Goal: Book appointment/travel/reservation

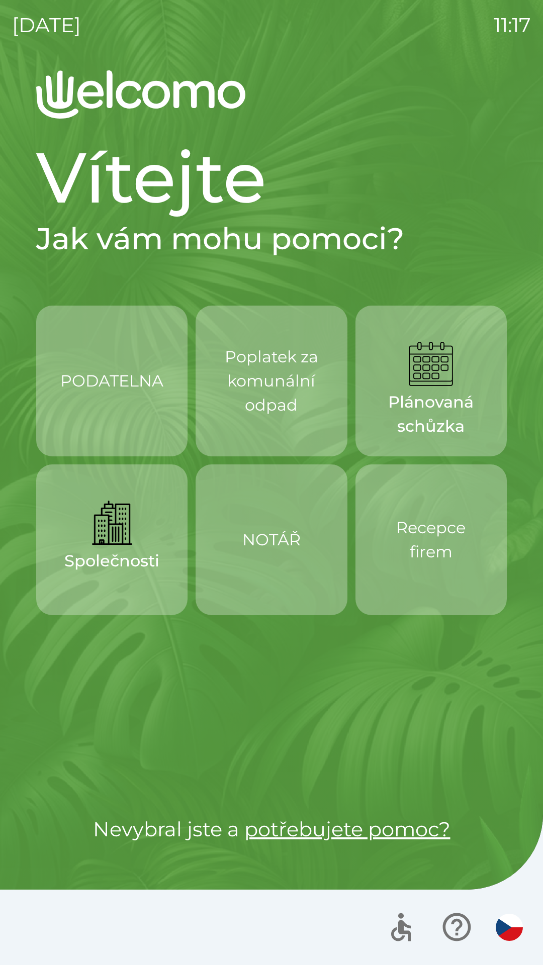
click at [272, 402] on p "Poplatek za komunální odpad" at bounding box center [271, 381] width 103 height 72
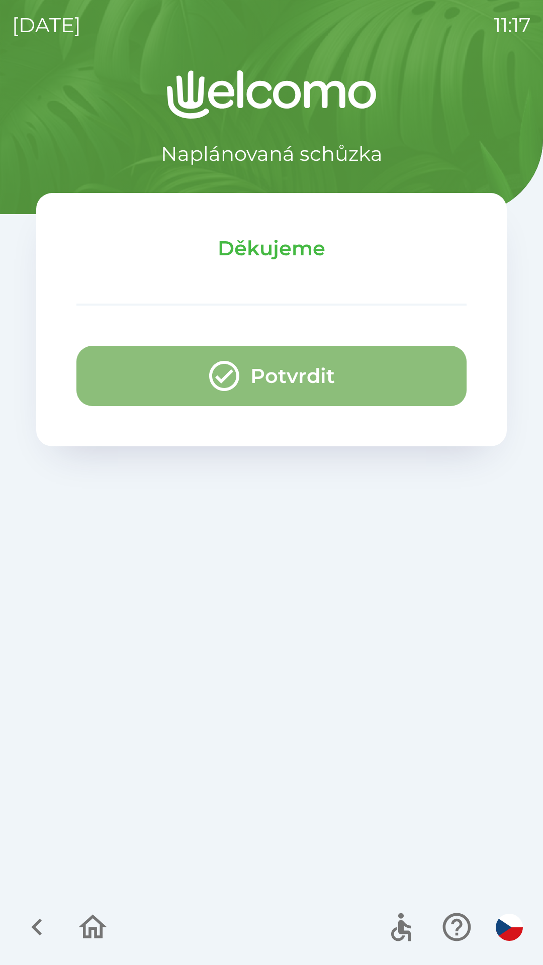
click at [325, 376] on button "Potvrdit" at bounding box center [271, 376] width 390 height 60
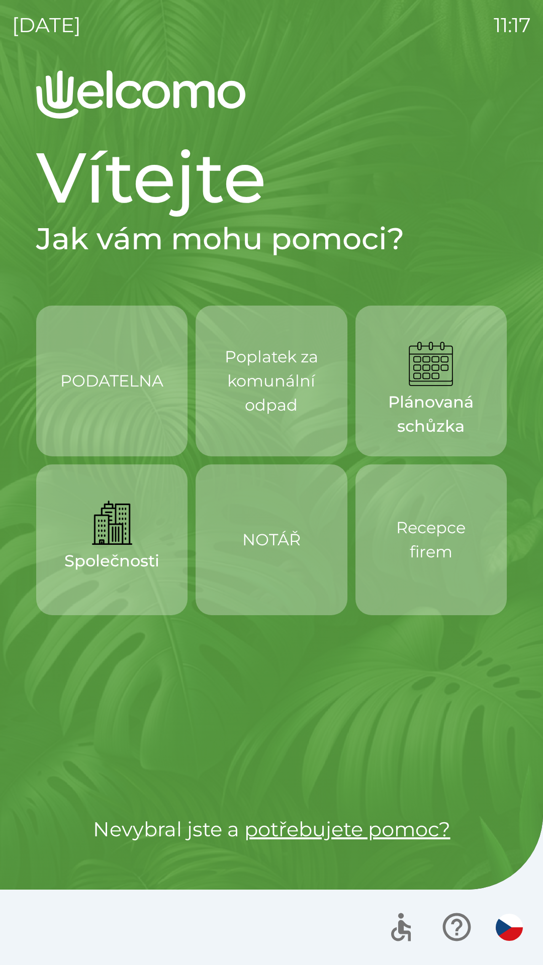
click at [257, 407] on p "Poplatek za komunální odpad" at bounding box center [271, 381] width 103 height 72
click at [273, 400] on p "Poplatek za komunální odpad" at bounding box center [271, 381] width 103 height 72
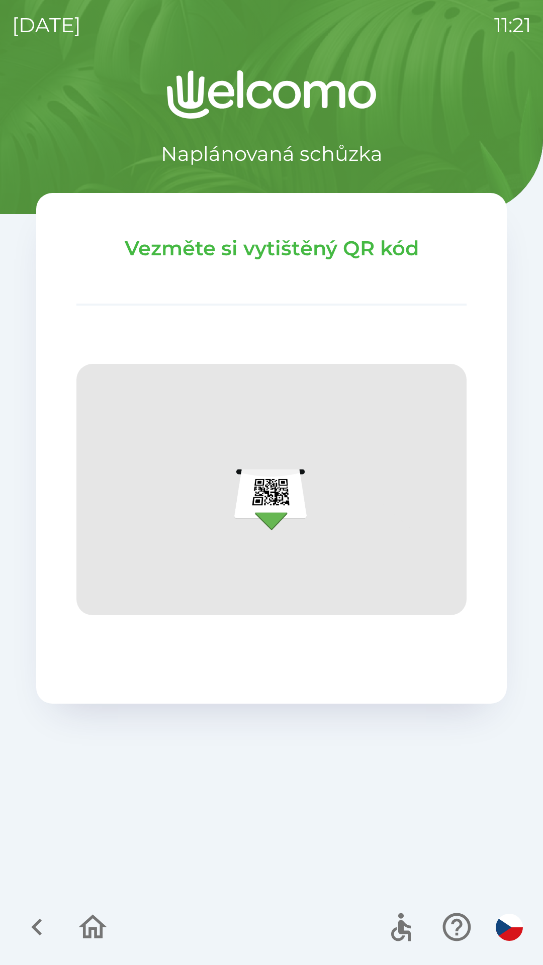
click at [108, 929] on icon "button" at bounding box center [93, 927] width 34 height 34
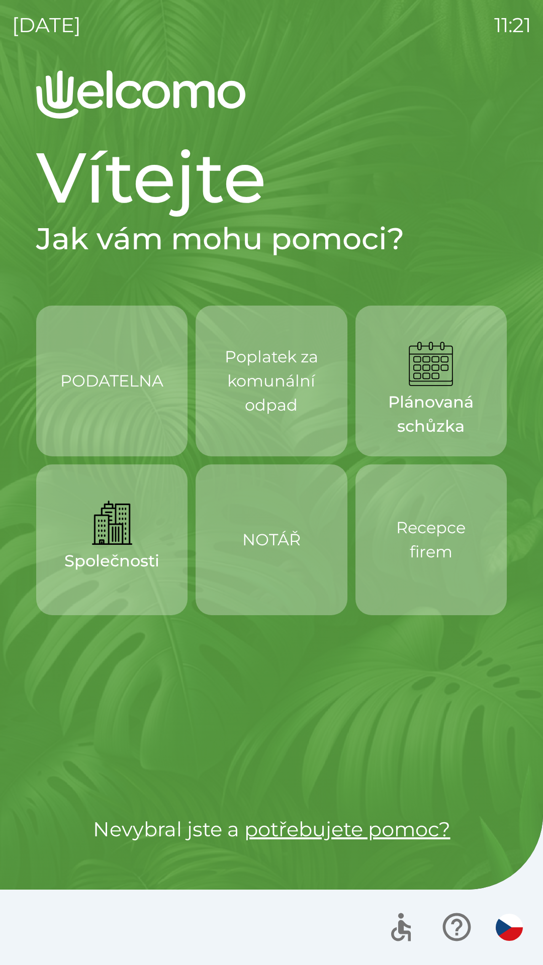
click at [84, 400] on div "PODATELNA" at bounding box center [111, 381] width 103 height 56
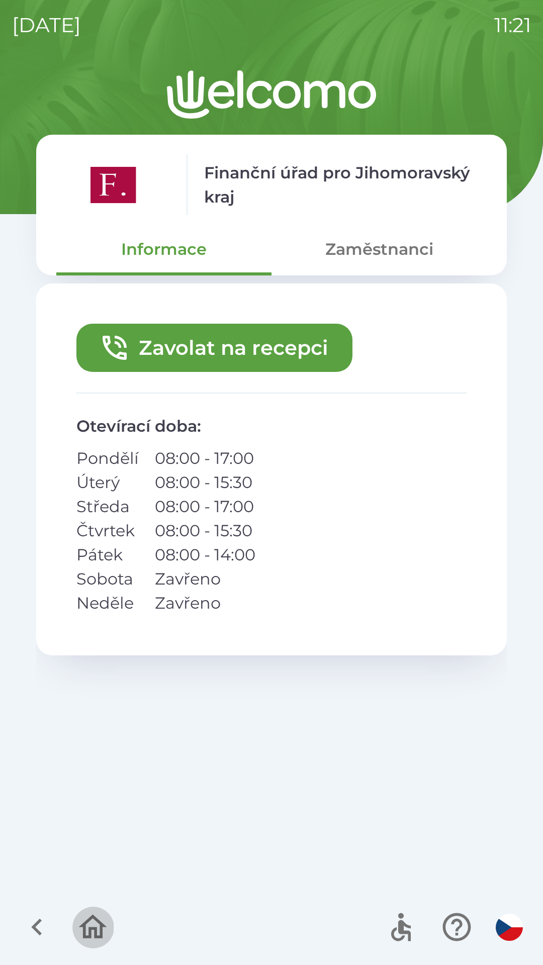
click at [92, 924] on icon "button" at bounding box center [93, 927] width 34 height 34
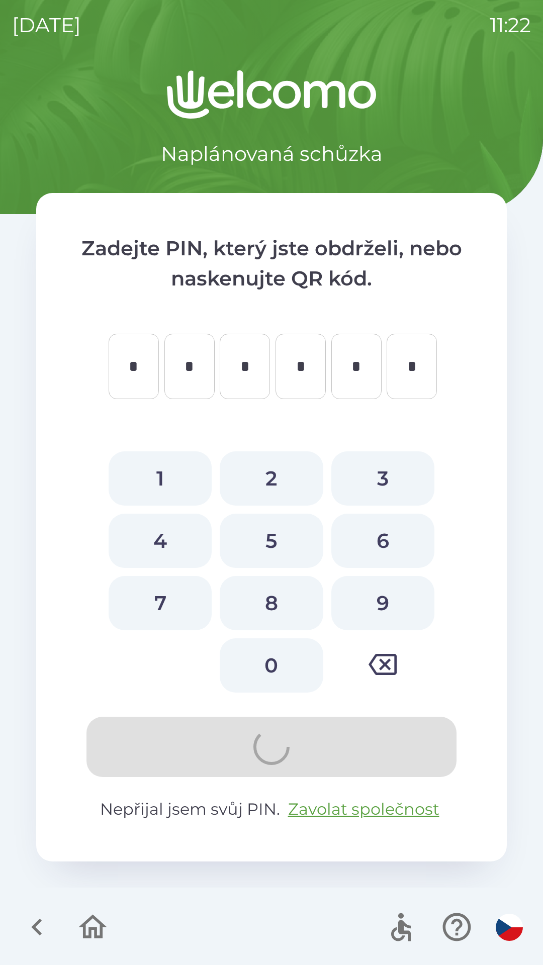
type input "*"
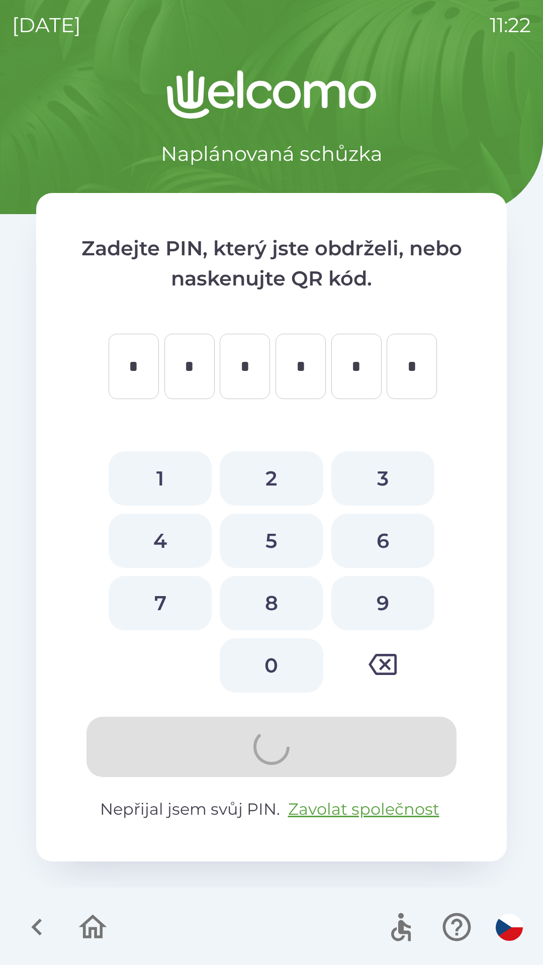
type input "*"
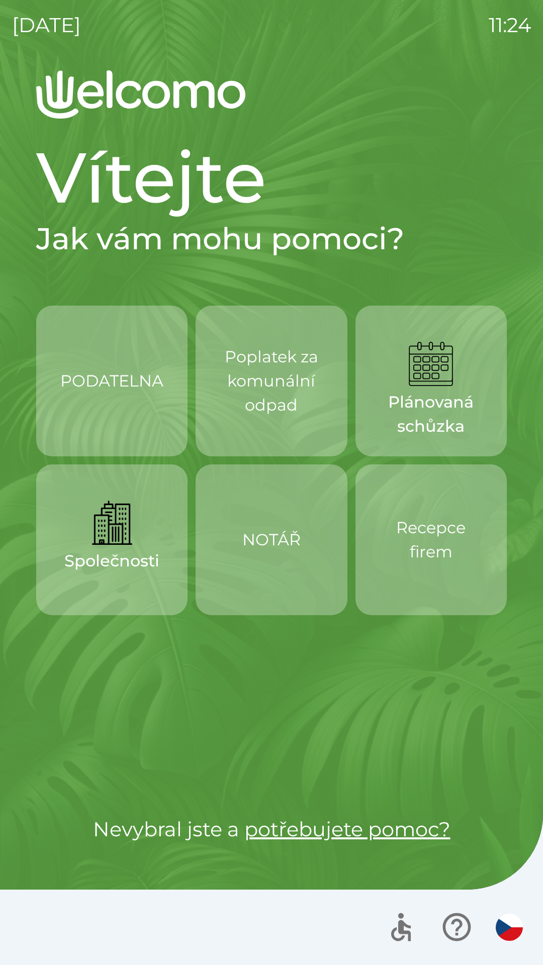
click at [293, 538] on p "NOTÁŘ" at bounding box center [271, 539] width 58 height 24
click at [450, 543] on p "Recepce firem" at bounding box center [430, 539] width 103 height 48
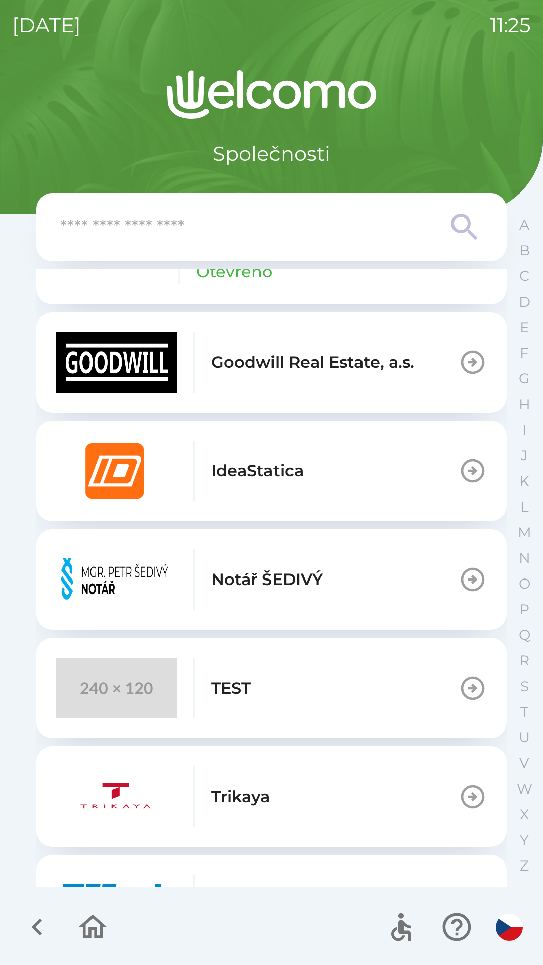
scroll to position [526, 0]
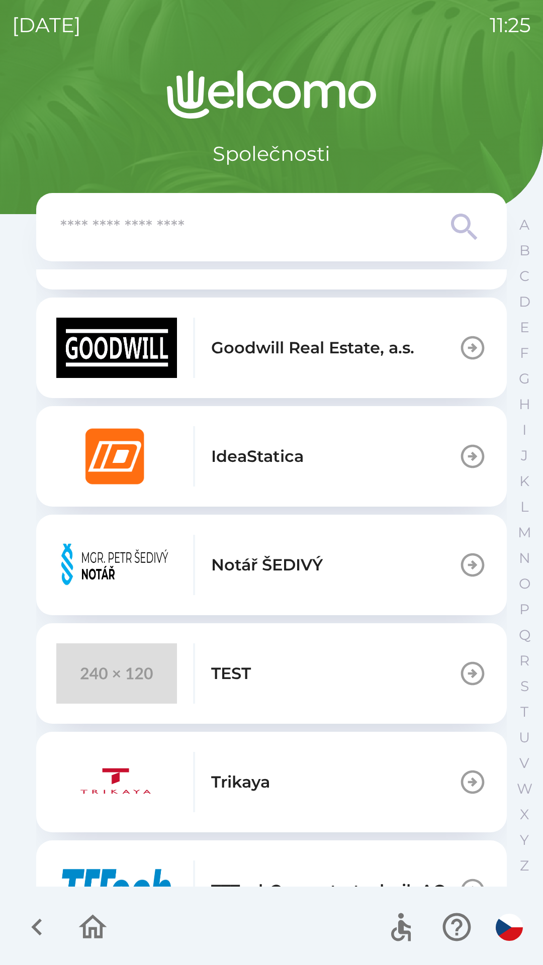
click at [388, 560] on button "Notář ŠEDIVÝ" at bounding box center [271, 564] width 470 height 100
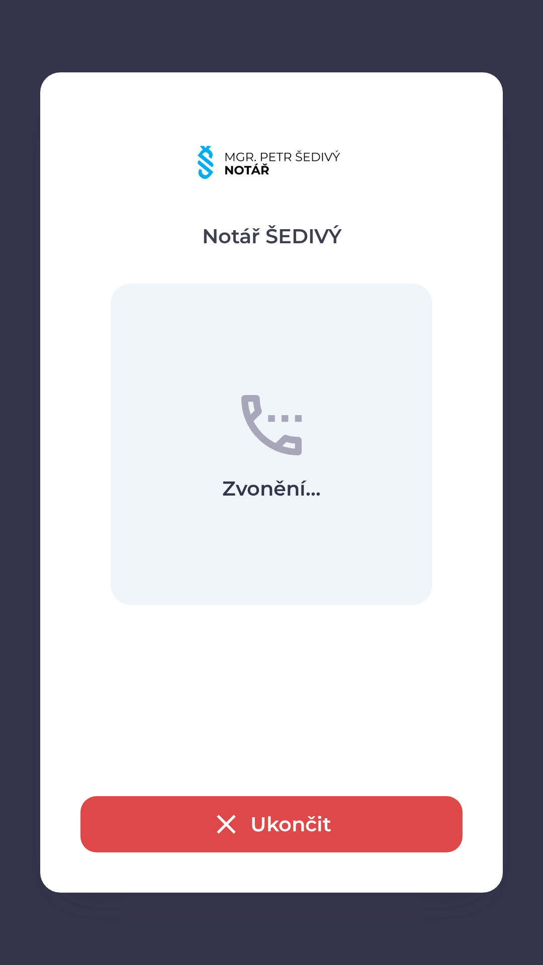
click at [305, 821] on button "Ukončit" at bounding box center [271, 824] width 382 height 56
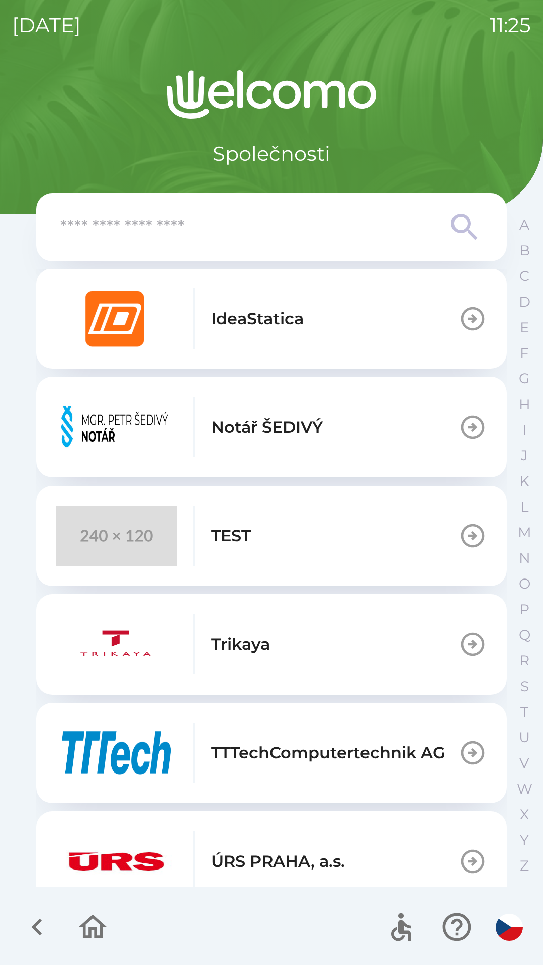
scroll to position [689, 0]
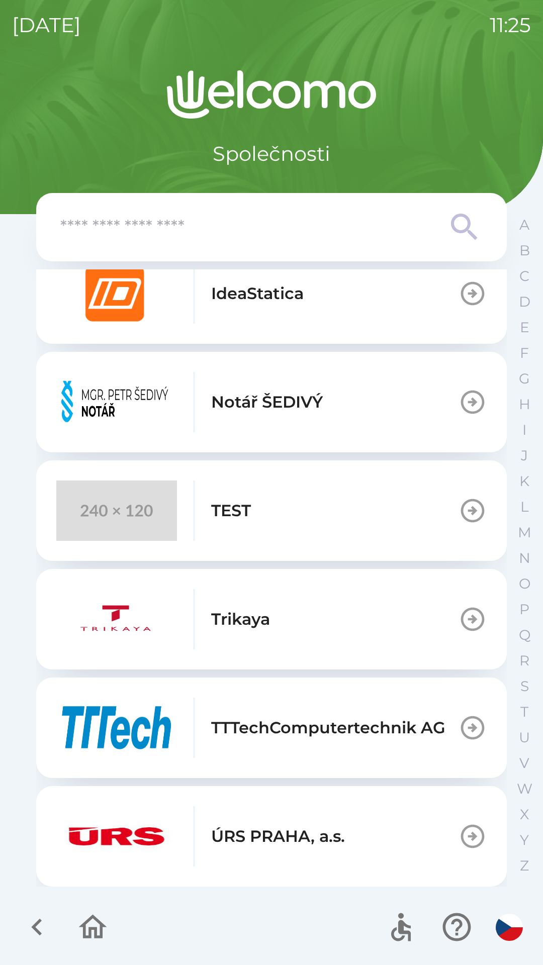
click at [99, 920] on icon "button" at bounding box center [93, 926] width 28 height 24
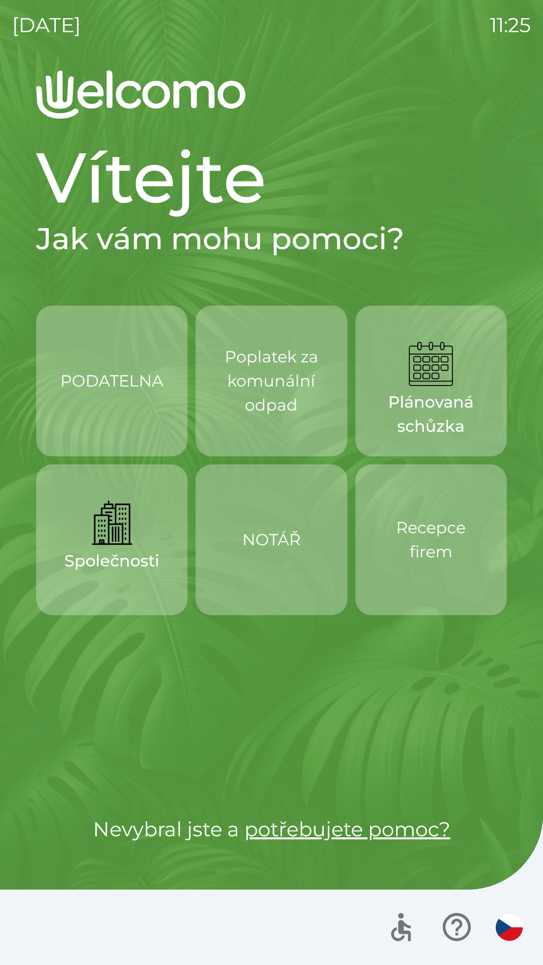
click at [135, 396] on div "PODATELNA" at bounding box center [111, 381] width 103 height 56
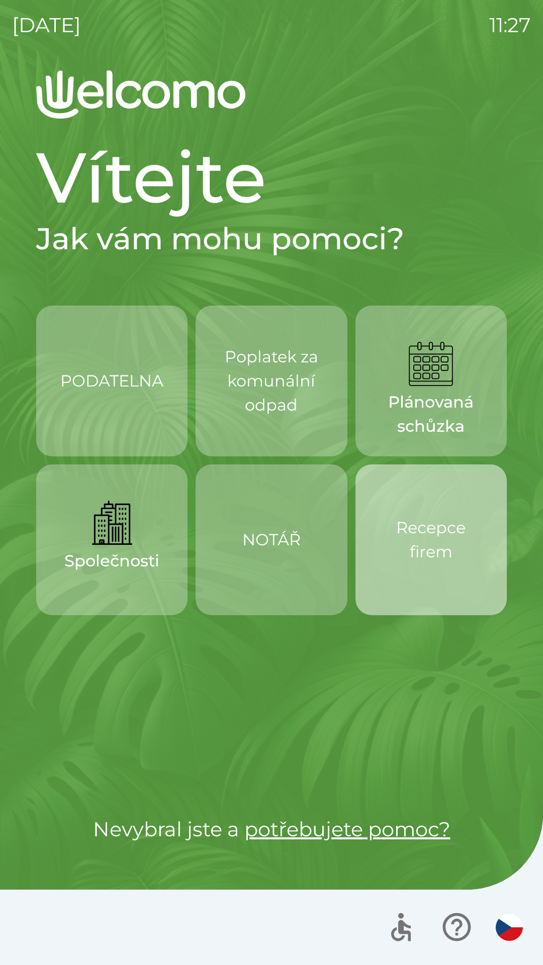
click at [451, 562] on p "Recepce firem" at bounding box center [430, 539] width 103 height 48
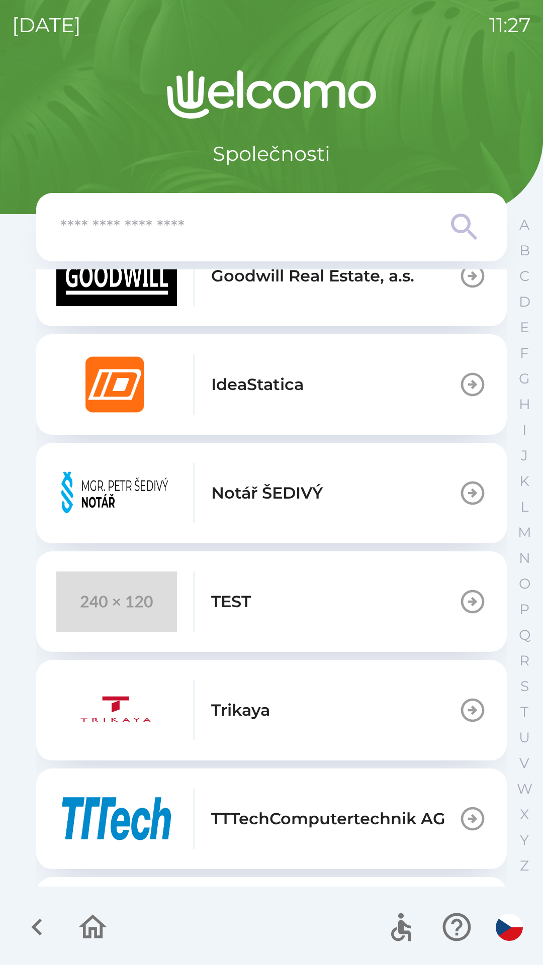
scroll to position [689, 0]
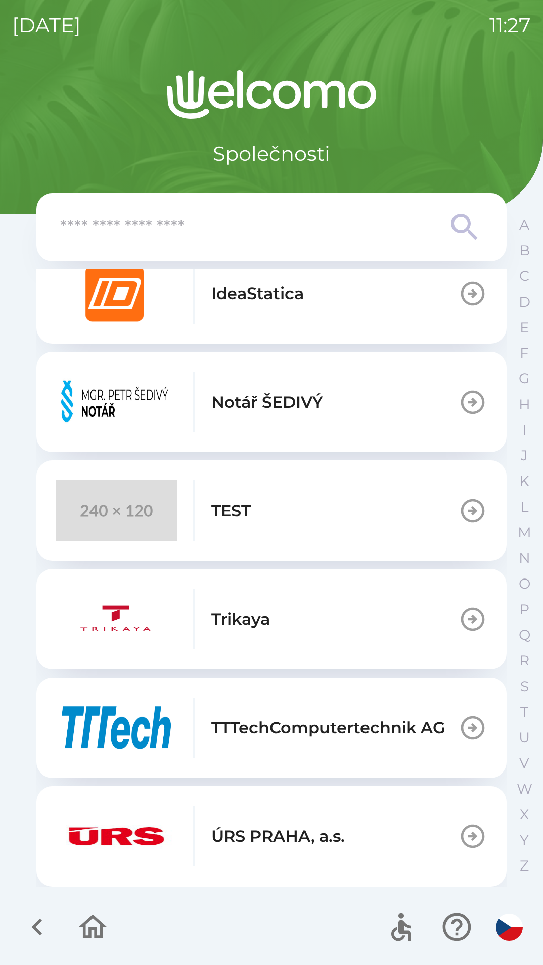
click at [98, 933] on icon "button" at bounding box center [93, 927] width 34 height 34
